Goal: Find specific page/section: Find specific page/section

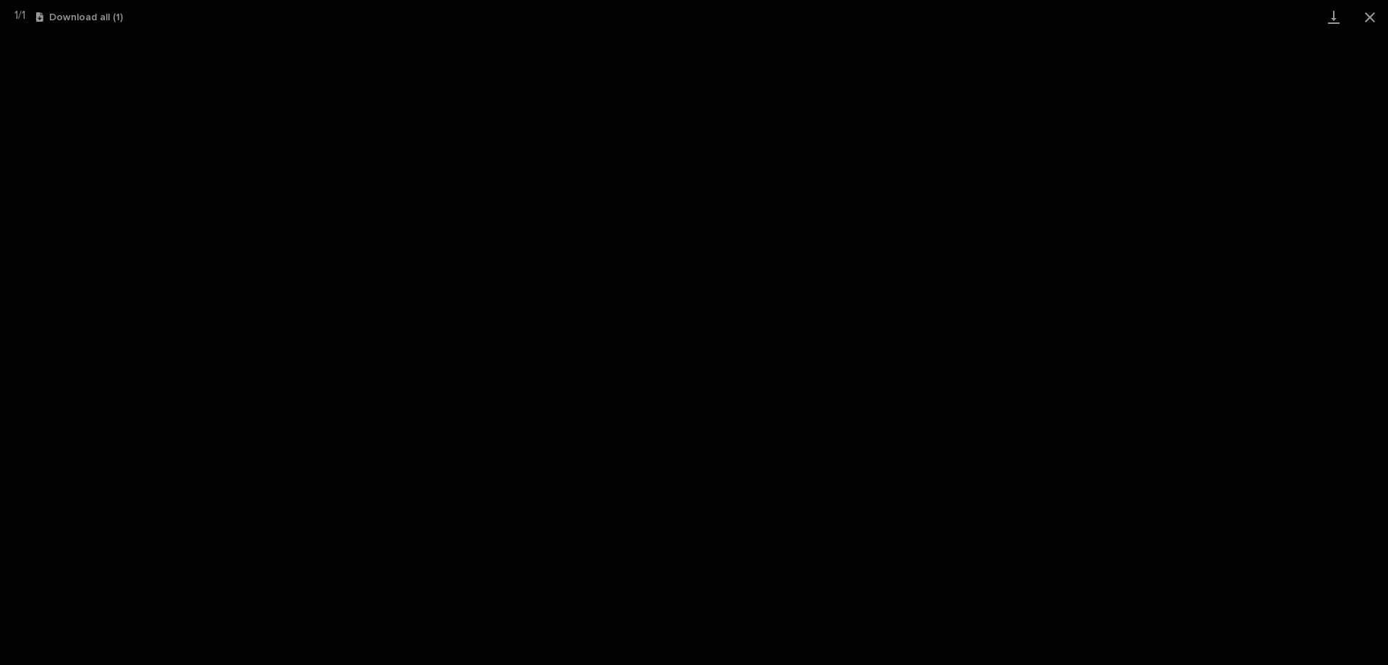
scroll to position [36, 0]
click at [1365, 11] on button "Close gallery" at bounding box center [1370, 17] width 36 height 34
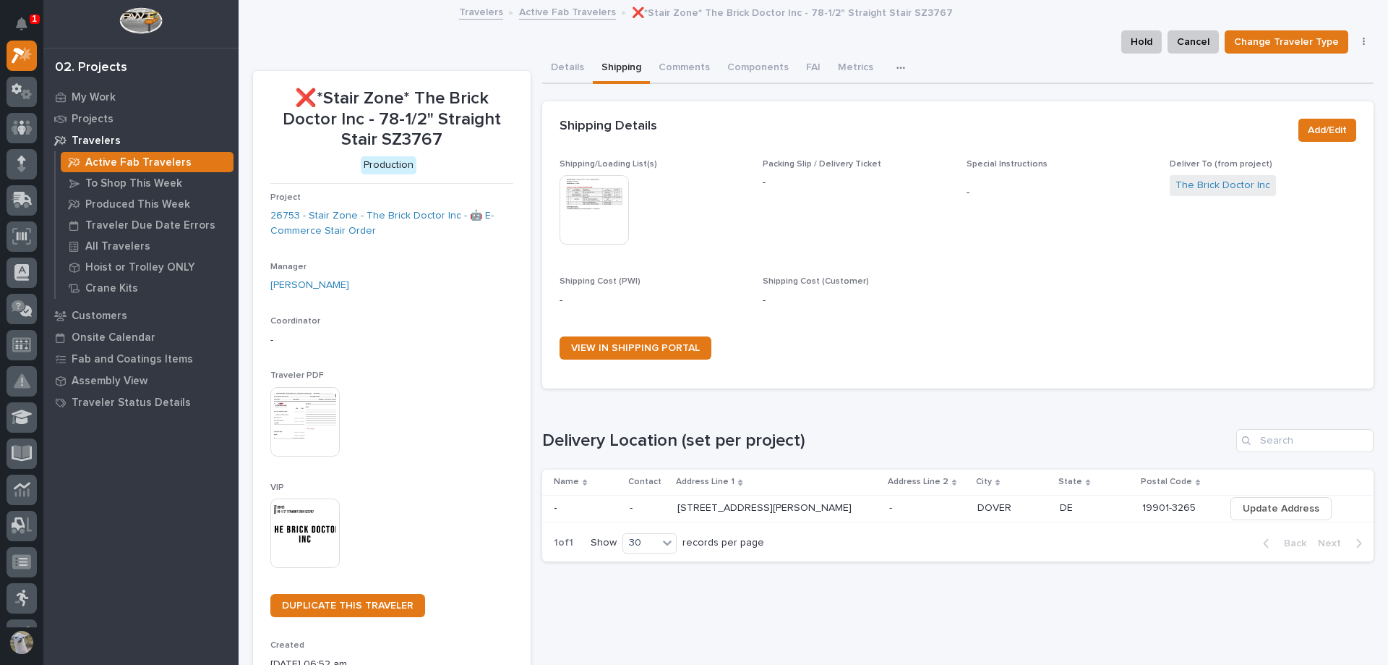
click at [568, 9] on link "Active Fab Travelers" at bounding box center [567, 11] width 97 height 17
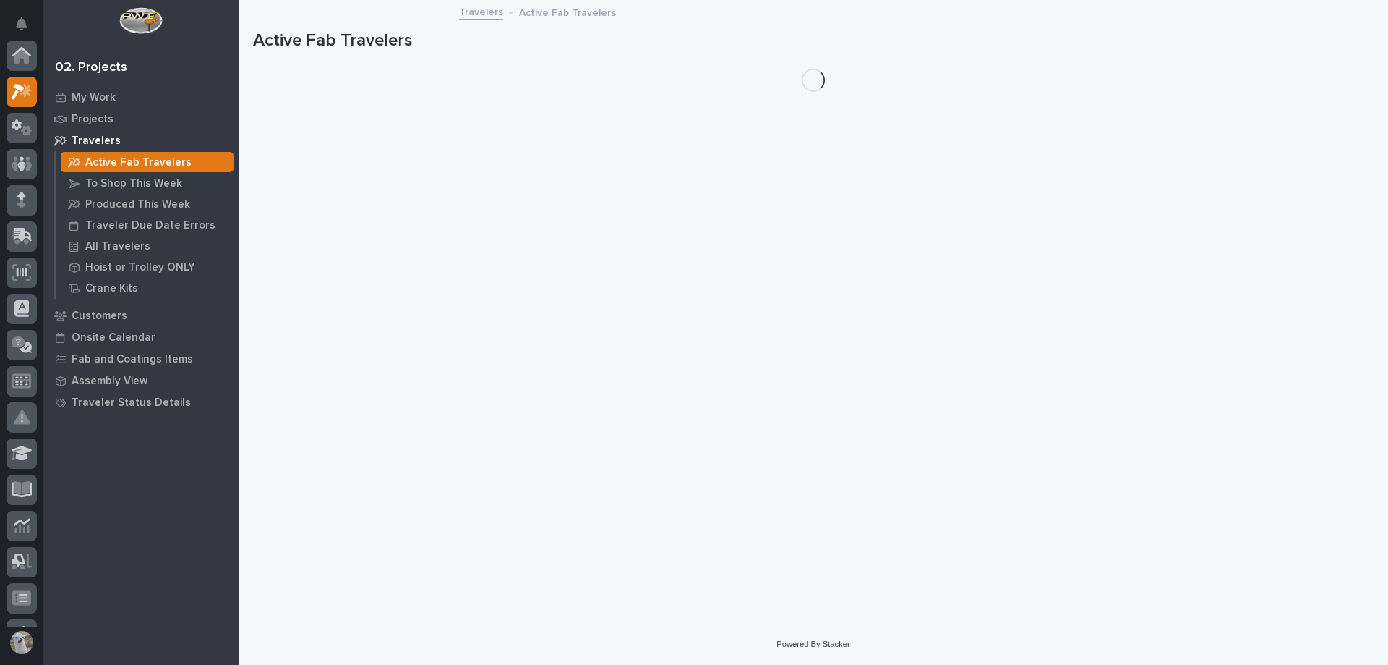
scroll to position [36, 0]
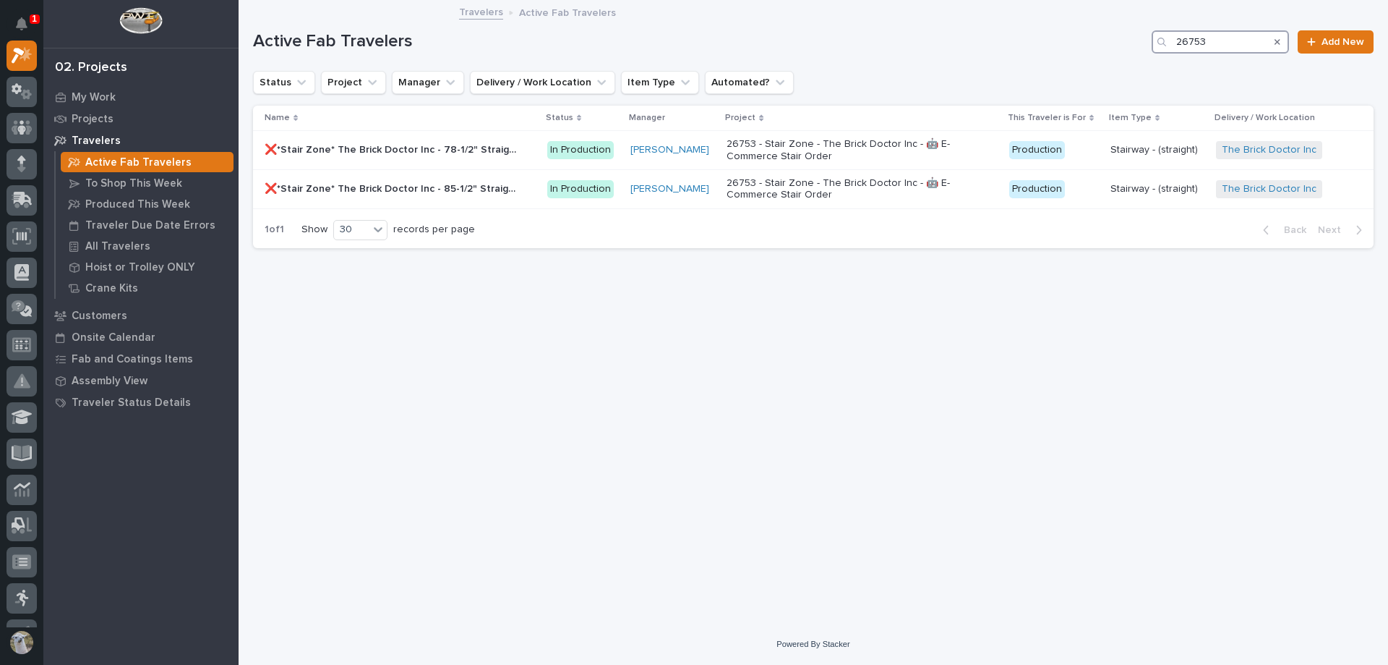
click at [1229, 48] on input "26753" at bounding box center [1220, 41] width 137 height 23
type input "2"
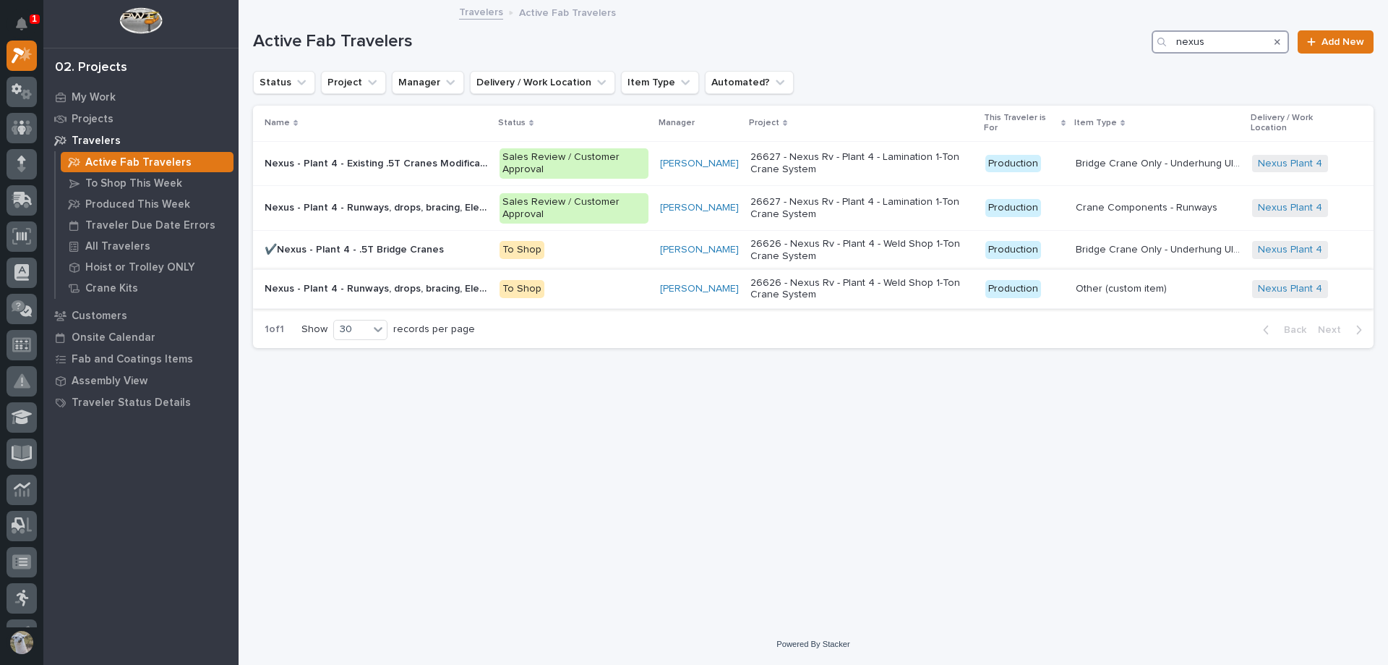
type input "nexus"
click at [385, 289] on p "Nexus - Plant 4 - Runways, drops, bracing, Electrotrack" at bounding box center [378, 287] width 226 height 15
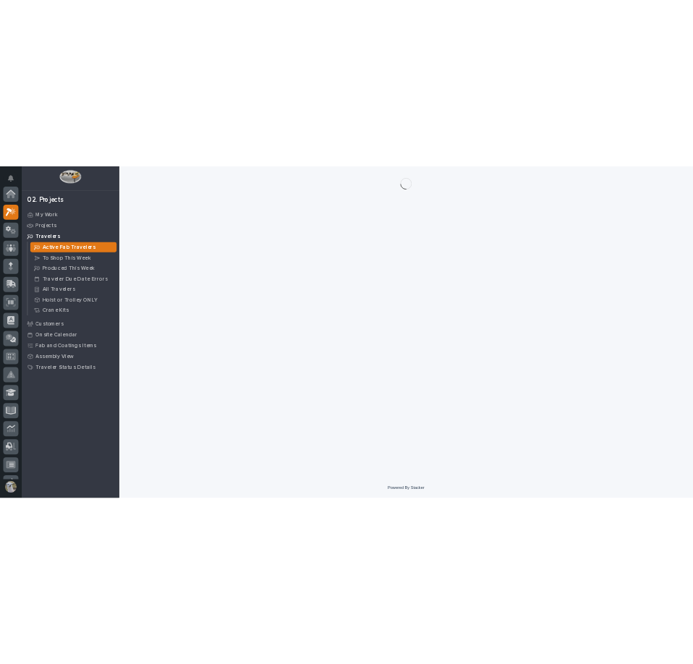
scroll to position [36, 0]
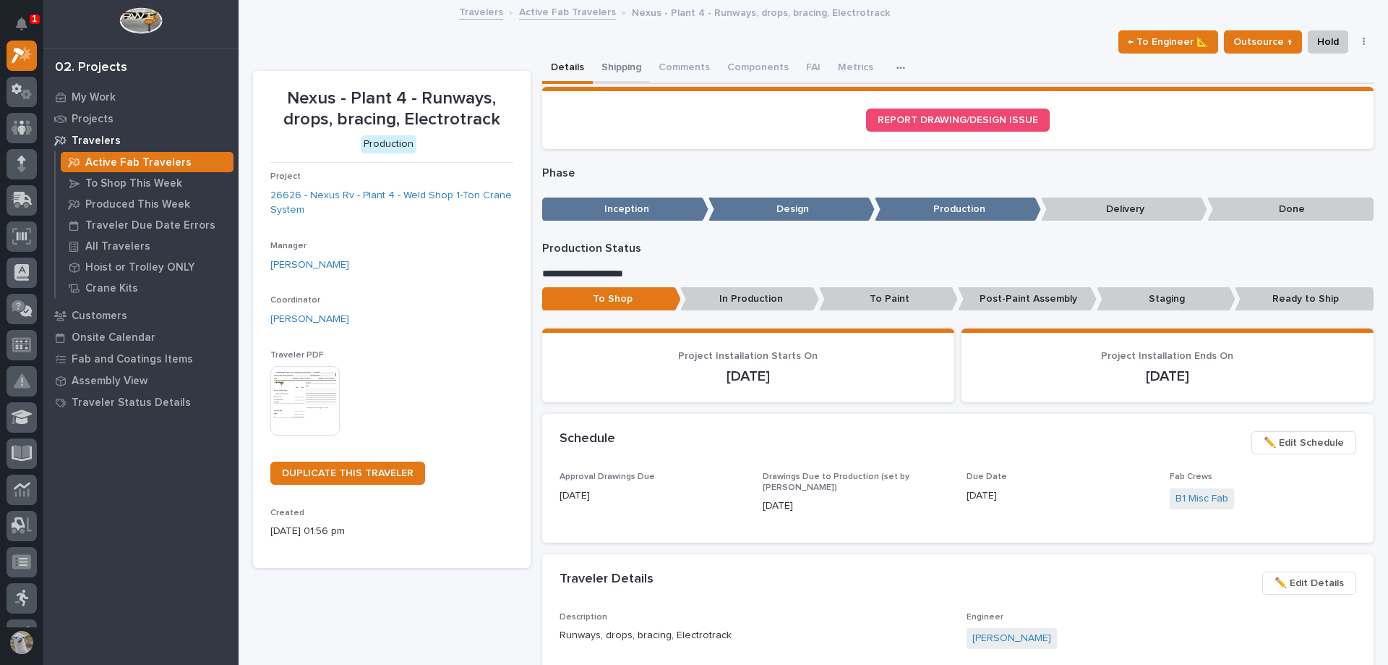
click at [615, 56] on button "Shipping" at bounding box center [621, 69] width 57 height 30
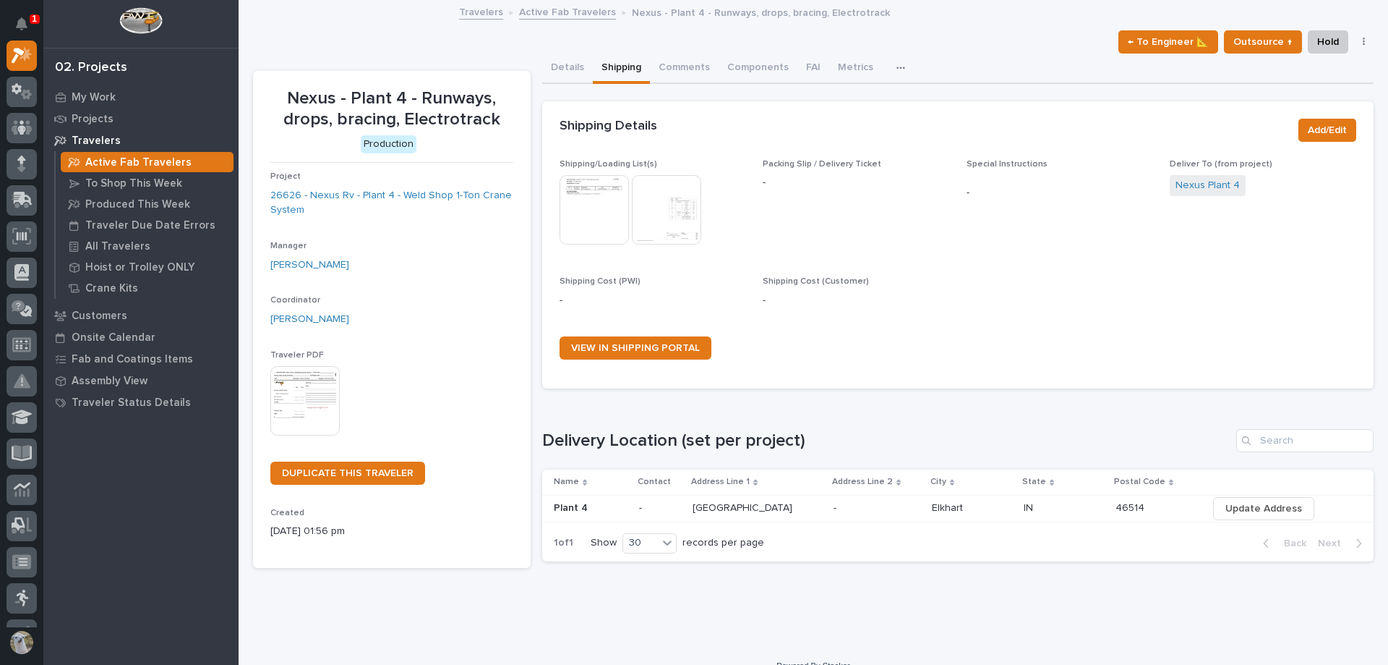
click at [597, 215] on img at bounding box center [594, 209] width 69 height 69
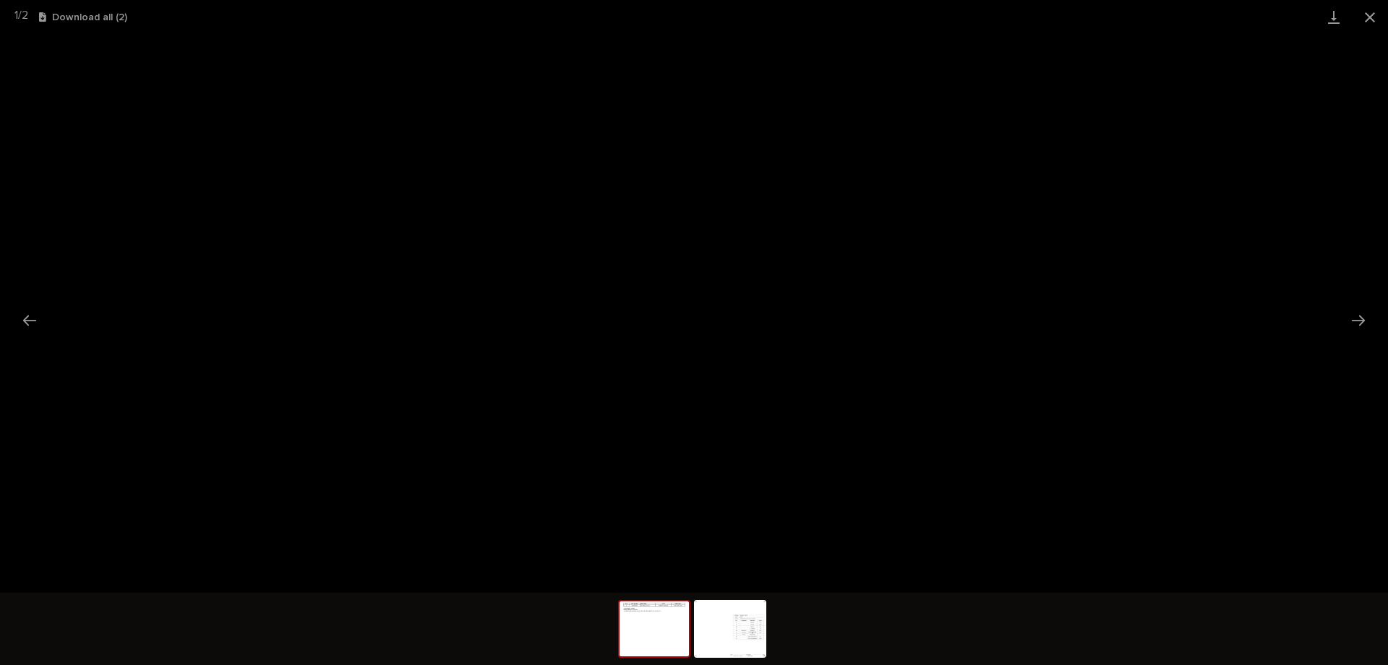
drag, startPoint x: 729, startPoint y: 623, endPoint x: 819, endPoint y: 610, distance: 90.7
click at [730, 623] on img at bounding box center [730, 628] width 69 height 55
click at [1369, 8] on button "Close gallery" at bounding box center [1370, 17] width 36 height 34
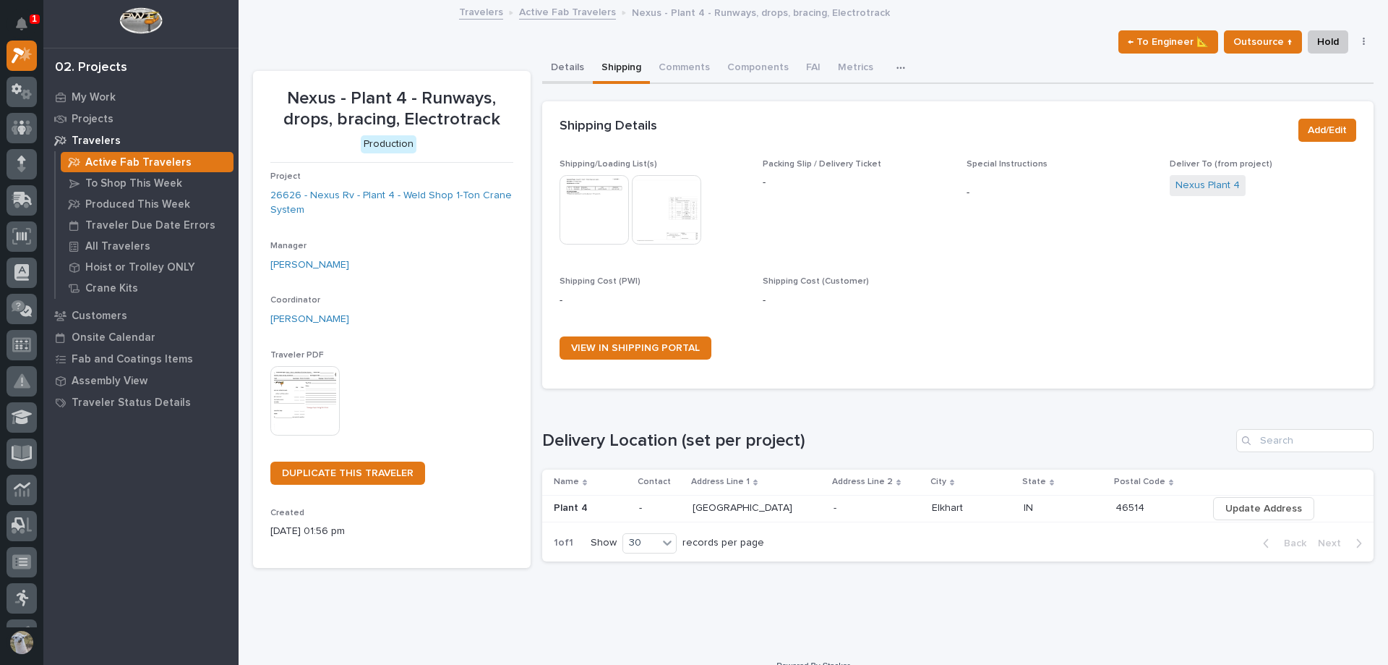
click at [576, 67] on button "Details" at bounding box center [567, 69] width 51 height 30
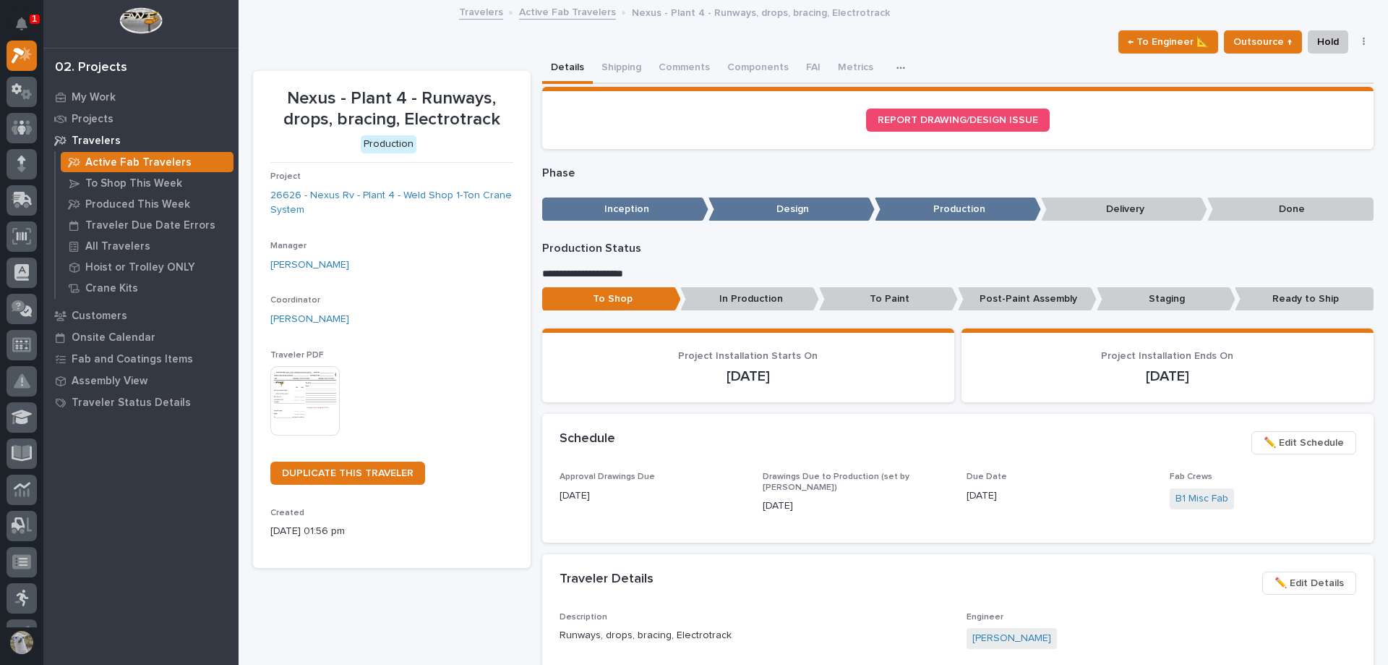
drag, startPoint x: 576, startPoint y: 67, endPoint x: 692, endPoint y: 469, distance: 418.4
click at [692, 469] on div "Schedule ••• ✏️ Edit Schedule" at bounding box center [958, 443] width 832 height 58
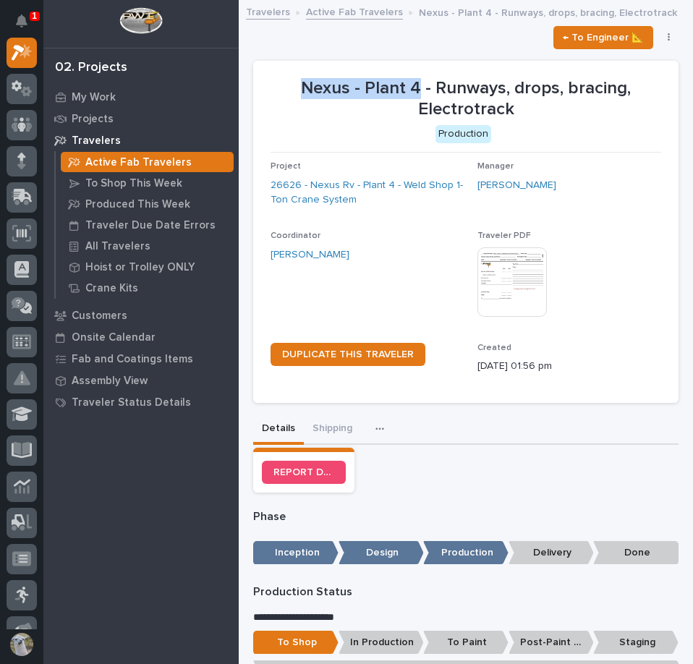
drag, startPoint x: 675, startPoint y: 246, endPoint x: 413, endPoint y: 90, distance: 305.1
click at [413, 90] on p "Nexus - Plant 4 - Runways, drops, bracing, Electrotrack" at bounding box center [465, 99] width 390 height 42
copy p "Nexus - Plant 4"
click at [307, 189] on link "26626 - Nexus Rv - Plant 4 - Weld Shop 1-Ton Crane System" at bounding box center [367, 193] width 195 height 30
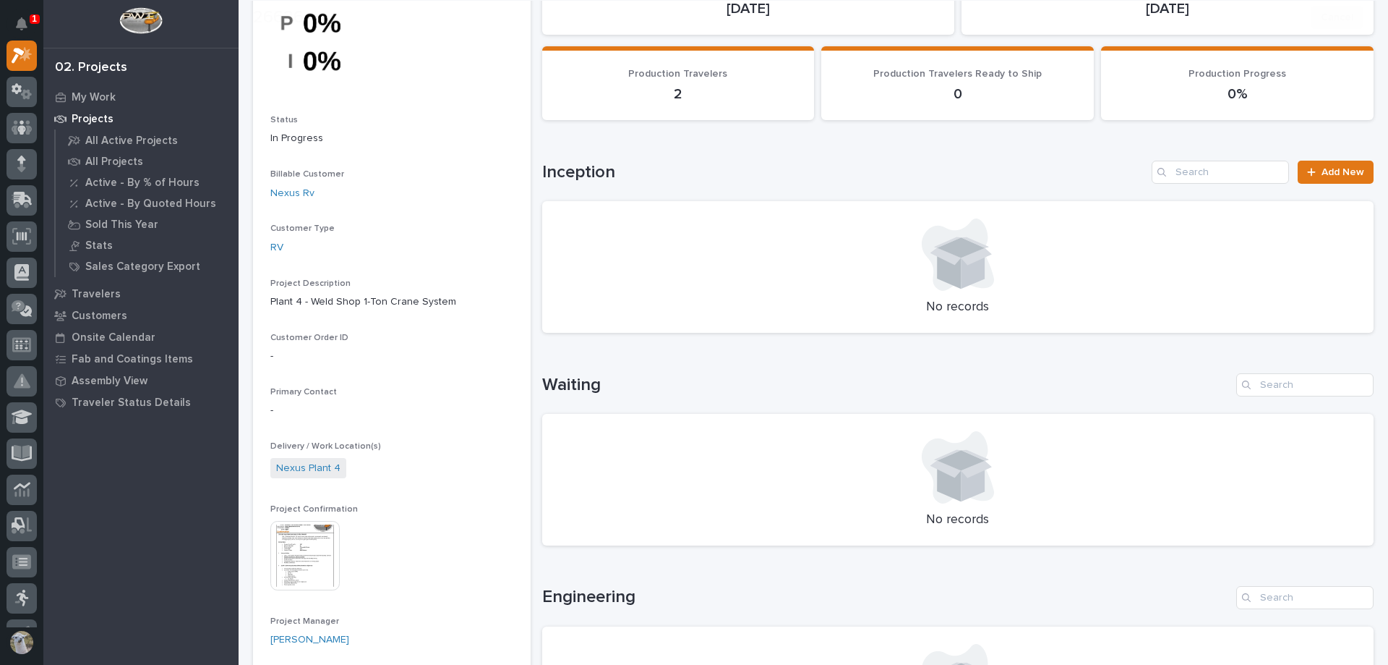
scroll to position [434, 0]
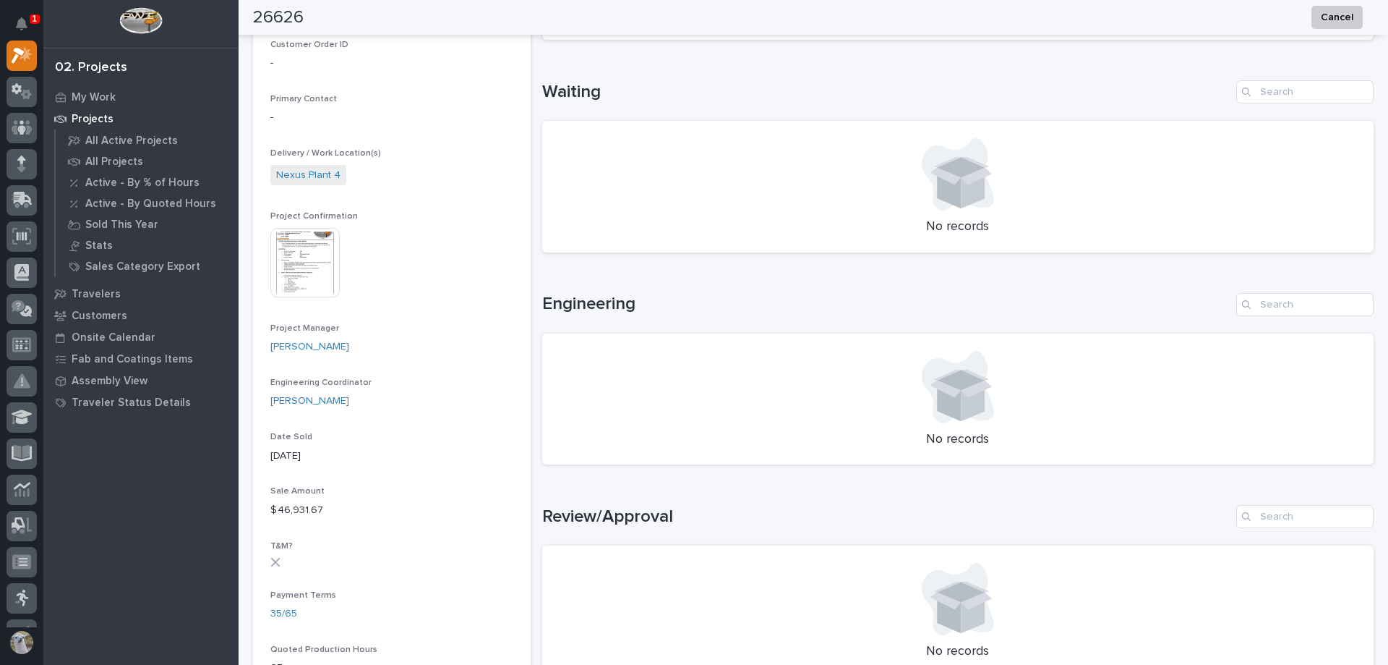
click at [322, 276] on img at bounding box center [304, 262] width 69 height 69
